Goal: Find specific page/section: Find specific page/section

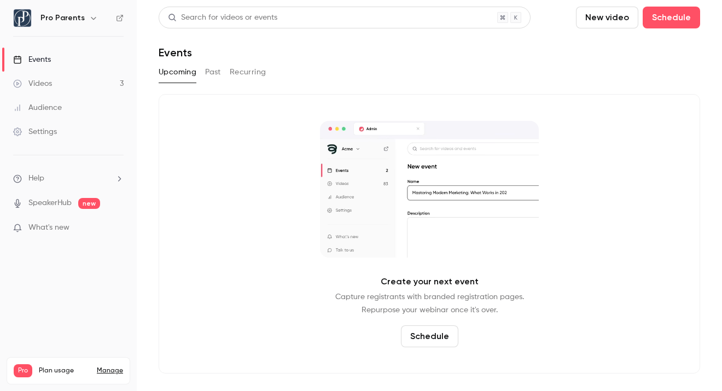
click at [52, 79] on div "Videos" at bounding box center [32, 83] width 39 height 11
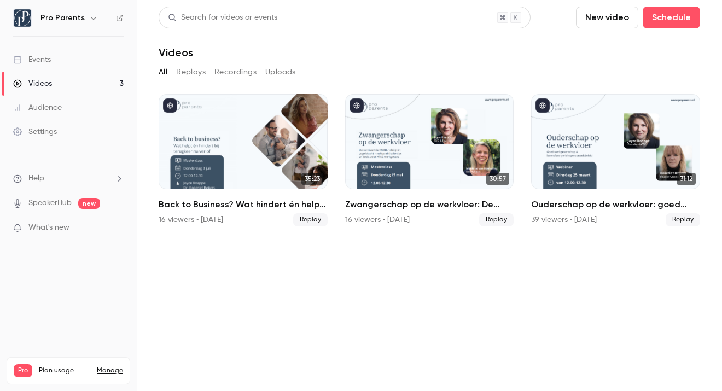
click at [198, 71] on button "Replays" at bounding box center [191, 71] width 30 height 17
click at [38, 110] on div "Audience" at bounding box center [37, 107] width 49 height 11
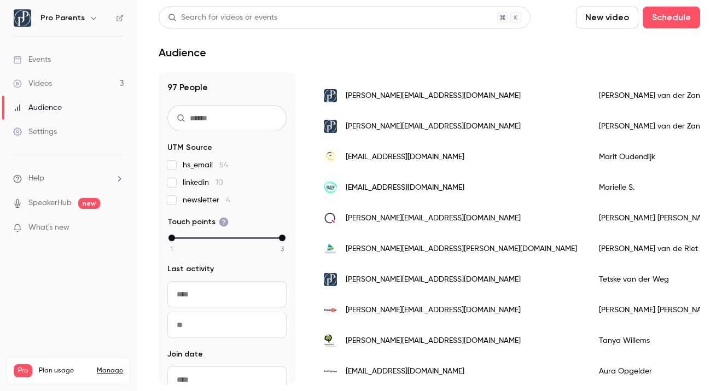
scroll to position [351, 0]
